Goal: Information Seeking & Learning: Find specific fact

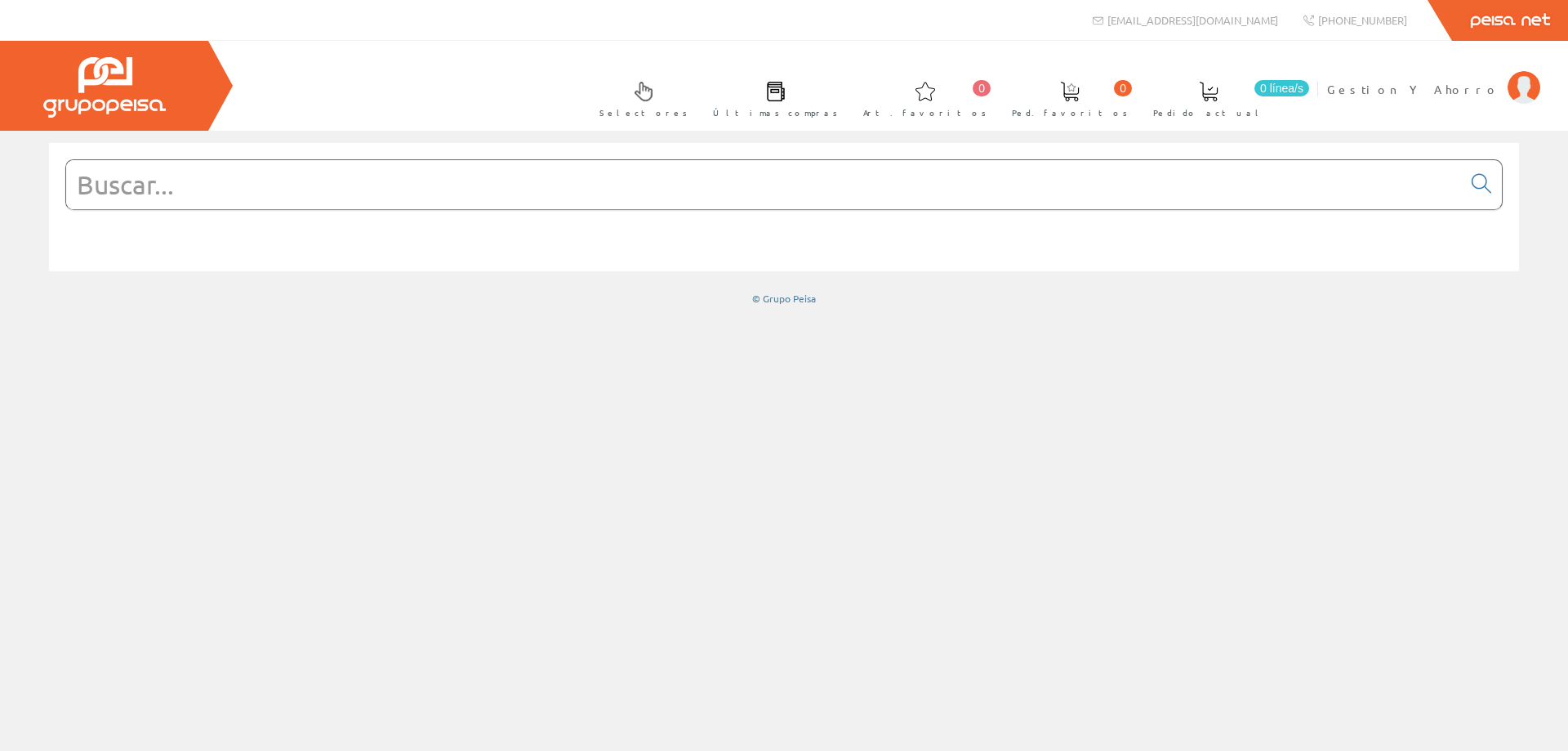
click at [1101, 184] on input "text" at bounding box center [764, 184] width 1396 height 49
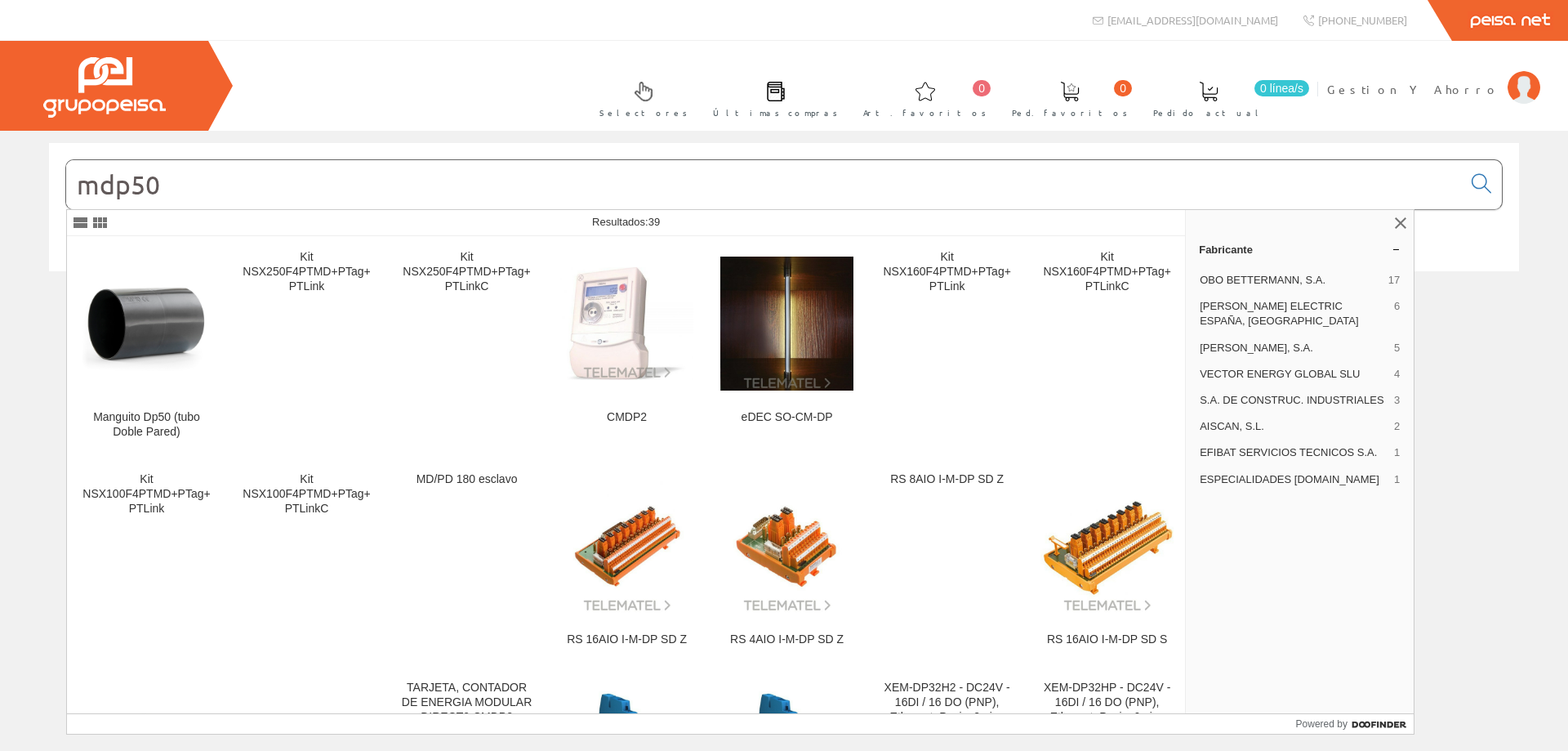
type input "mdp50"
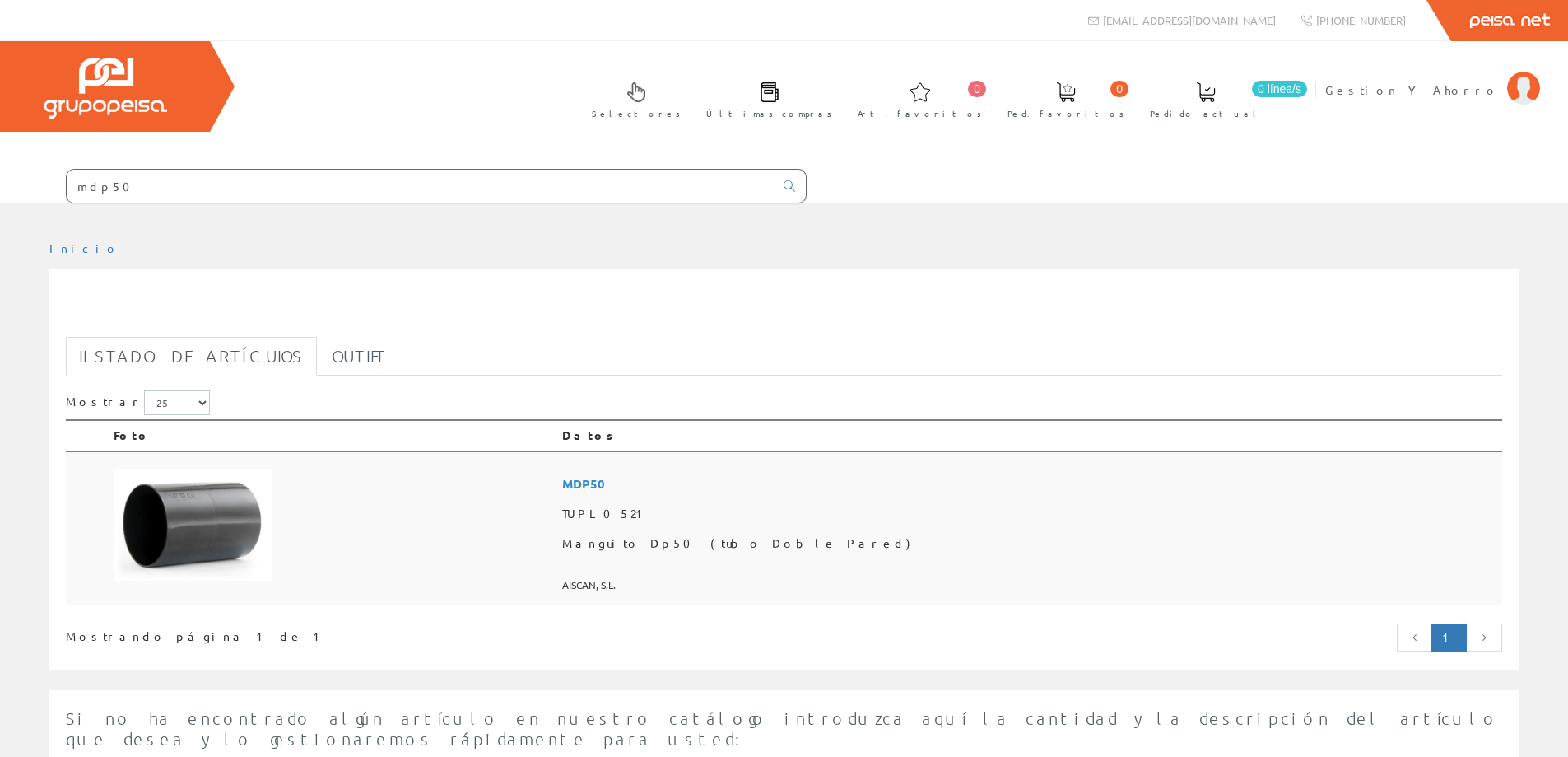
click at [290, 535] on td at bounding box center [331, 528] width 449 height 155
